Goal: Task Accomplishment & Management: Manage account settings

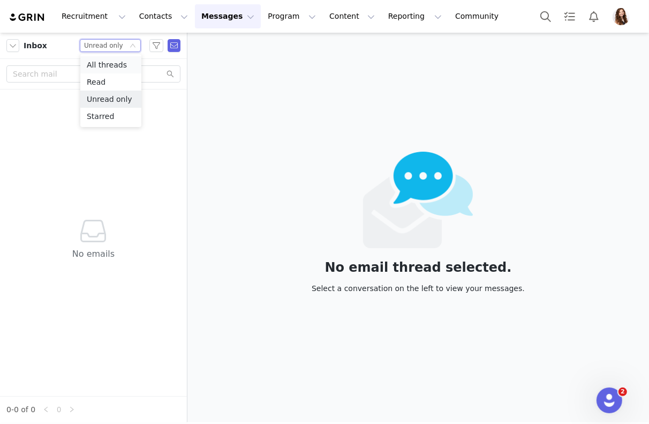
click at [96, 67] on li "All threads" at bounding box center [110, 64] width 61 height 17
click at [95, 73] on input "text" at bounding box center [93, 73] width 174 height 17
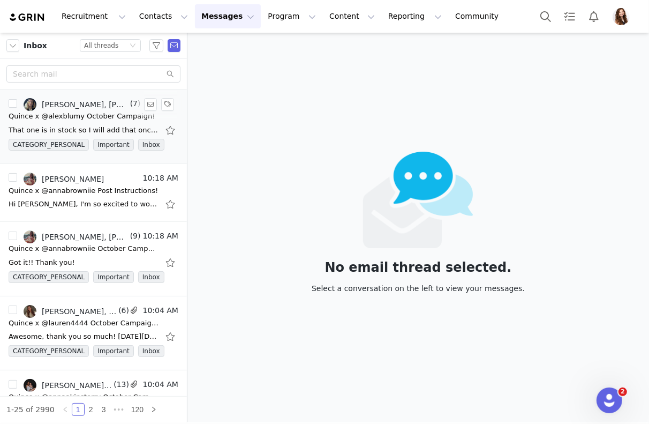
click at [92, 95] on li "[PERSON_NAME], [PERSON_NAME], [PERSON_NAME] One Talent, Lucky One Talent (7) 10…" at bounding box center [93, 126] width 187 height 74
click at [94, 120] on div "Quince x @alexblumy October Campaign!" at bounding box center [82, 116] width 146 height 11
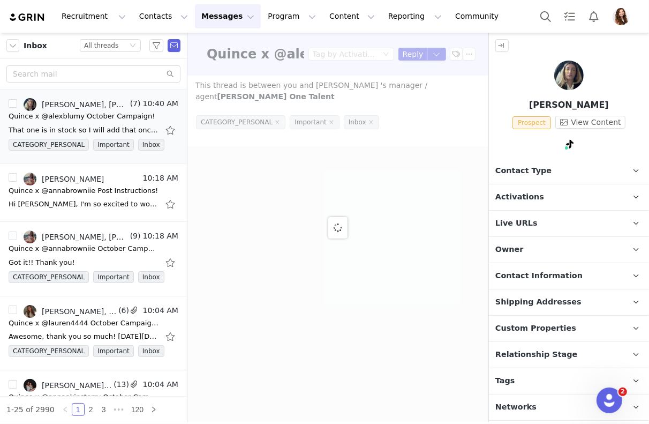
type input "+1 ([GEOGRAPHIC_DATA])"
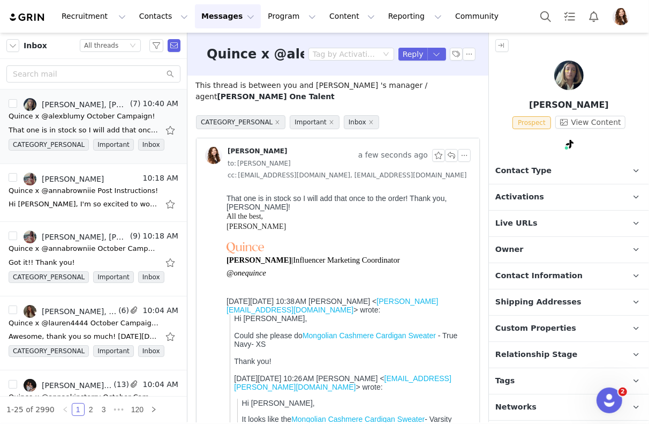
click at [544, 276] on span "Contact Information" at bounding box center [538, 276] width 87 height 12
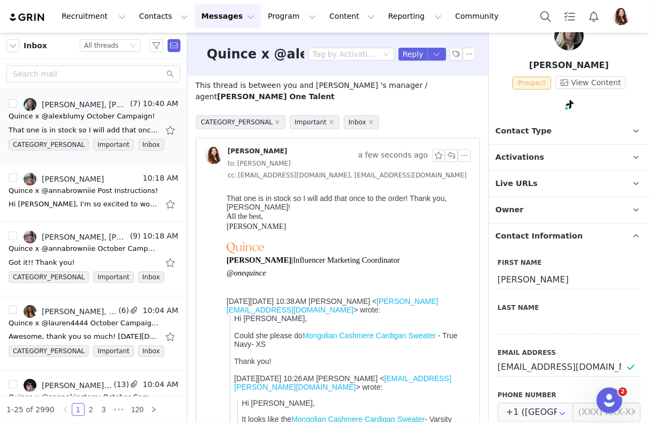
scroll to position [78, 0]
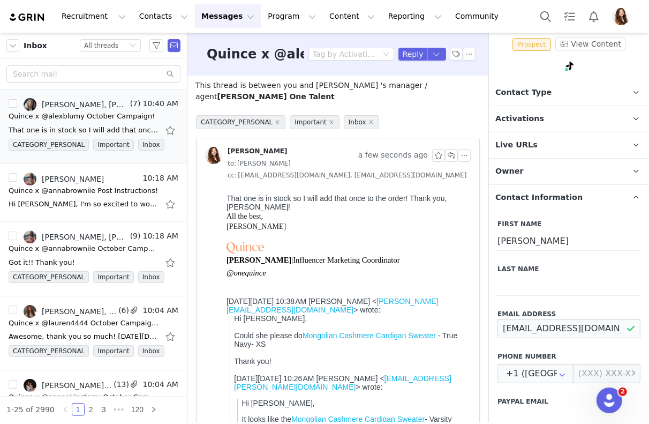
click at [548, 326] on input "[EMAIL_ADDRESS][DOMAIN_NAME]" at bounding box center [568, 328] width 143 height 19
click at [551, 115] on p "Activations" at bounding box center [556, 119] width 134 height 26
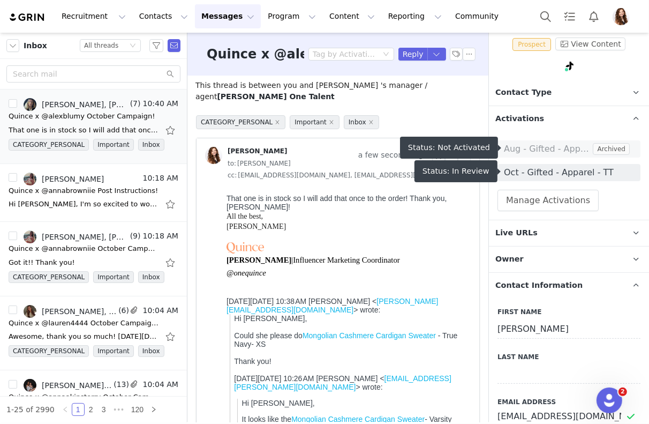
click at [544, 175] on span "Oct - Gifted - Apparel - TT" at bounding box center [569, 172] width 130 height 13
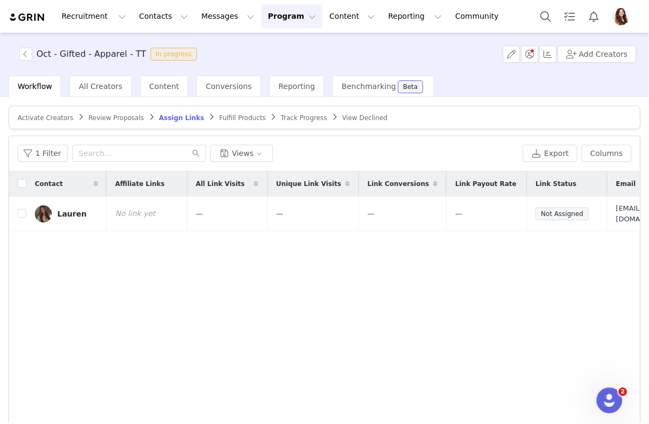
click at [102, 114] on span "Review Proposals" at bounding box center [116, 117] width 56 height 7
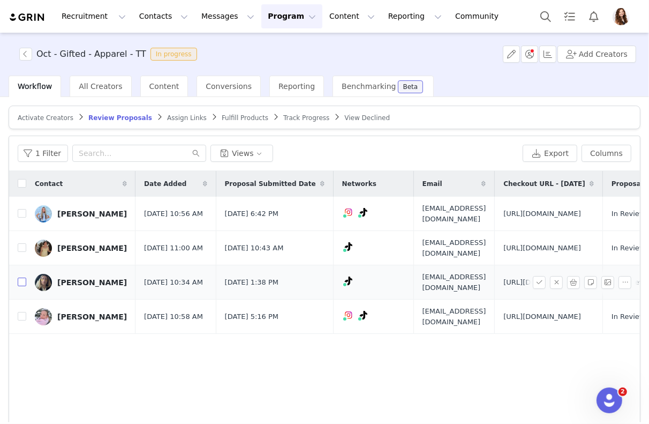
click at [24, 286] on input "checkbox" at bounding box center [22, 281] width 9 height 9
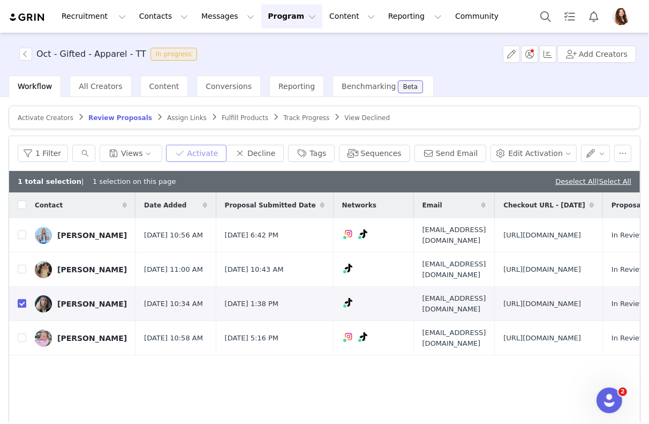
click at [227, 147] on button "Activate" at bounding box center [196, 153] width 61 height 17
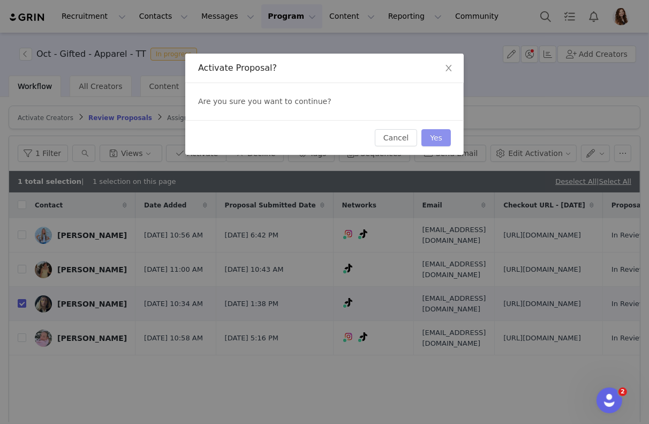
click at [432, 140] on button "Yes" at bounding box center [435, 137] width 29 height 17
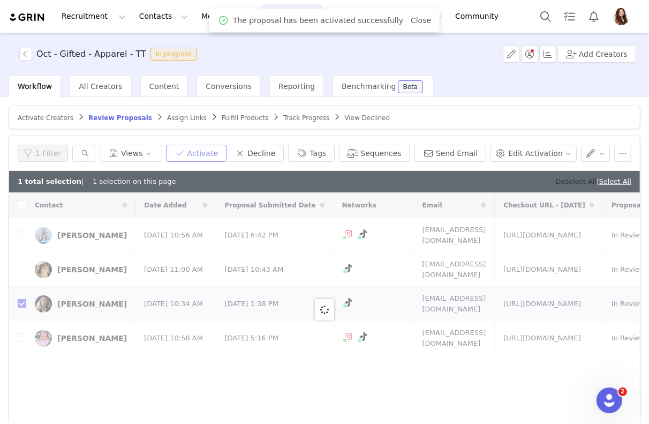
checkbox input "false"
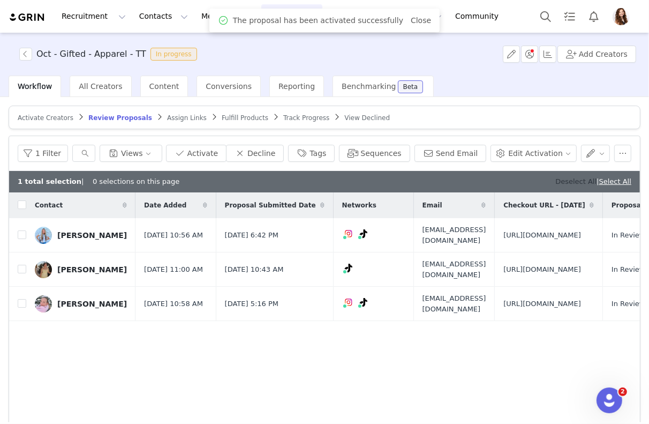
click at [579, 180] on link "Deselect All" at bounding box center [575, 181] width 41 height 8
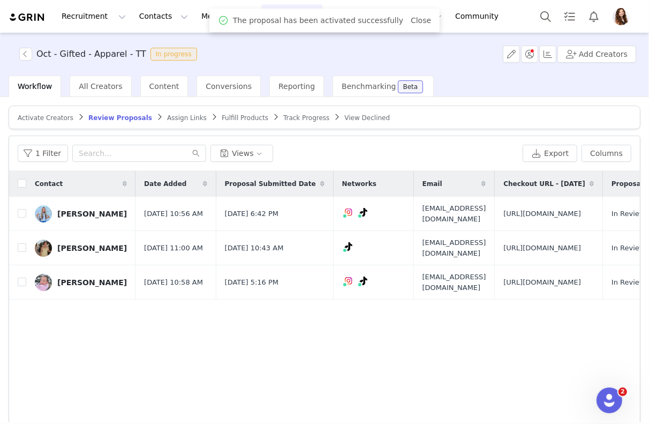
click at [162, 111] on article "Activate Creators Review Proposals Assign Links Fulfill Products Track Progress…" at bounding box center [325, 117] width 632 height 24
click at [168, 115] on span "Assign Links" at bounding box center [187, 117] width 40 height 7
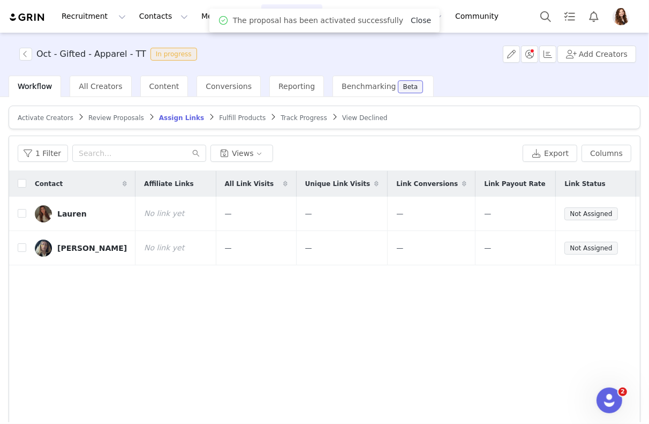
click at [411, 19] on link "Close" at bounding box center [421, 20] width 20 height 9
click at [103, 117] on span "Review Proposals" at bounding box center [116, 117] width 56 height 7
